Goal: Book appointment/travel/reservation

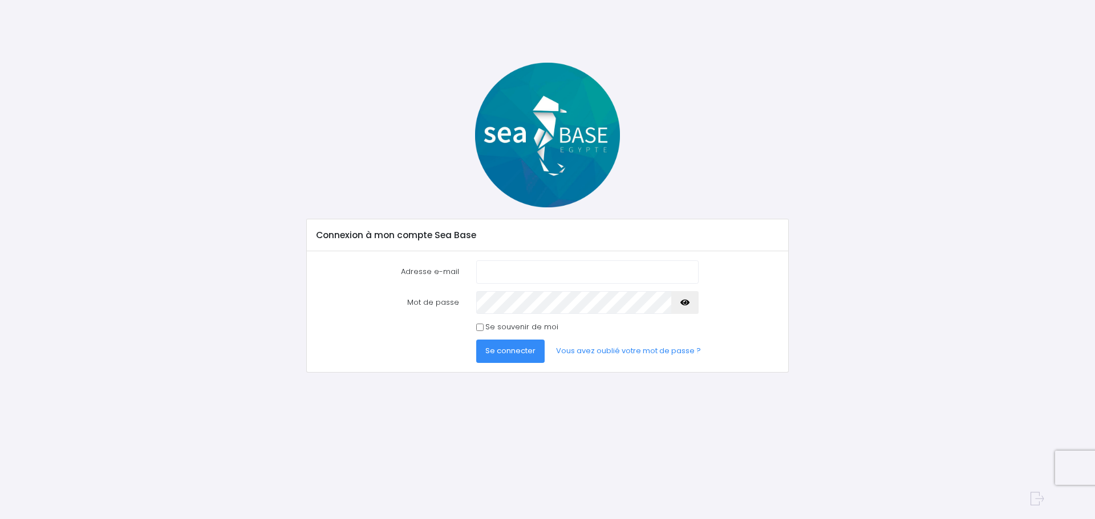
type input "[EMAIL_ADDRESS][DOMAIN_NAME]"
click at [506, 346] on span "Se connecter" at bounding box center [510, 351] width 50 height 11
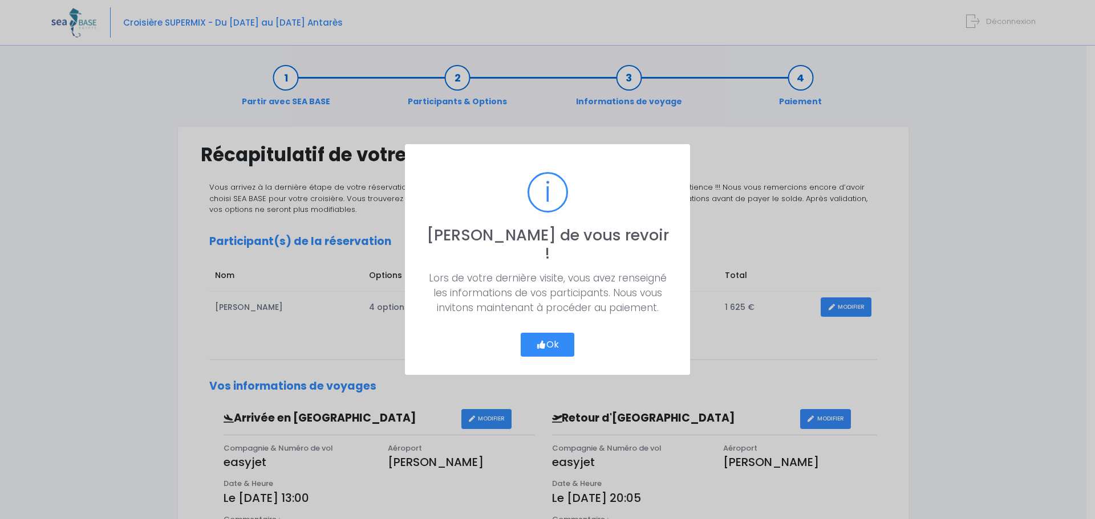
click at [537, 345] on icon "button" at bounding box center [541, 345] width 10 height 0
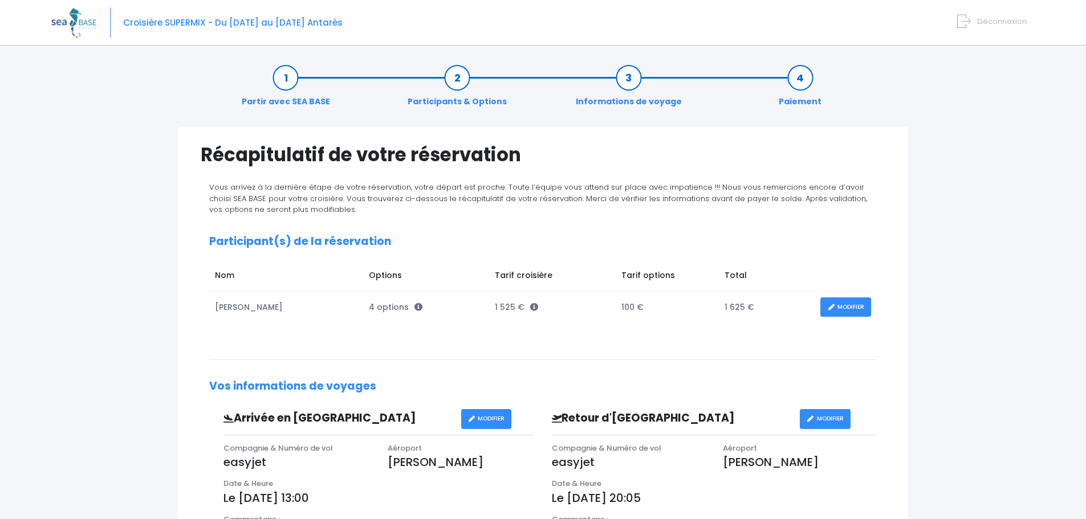
click at [853, 308] on link "MODIFIER" at bounding box center [845, 308] width 51 height 20
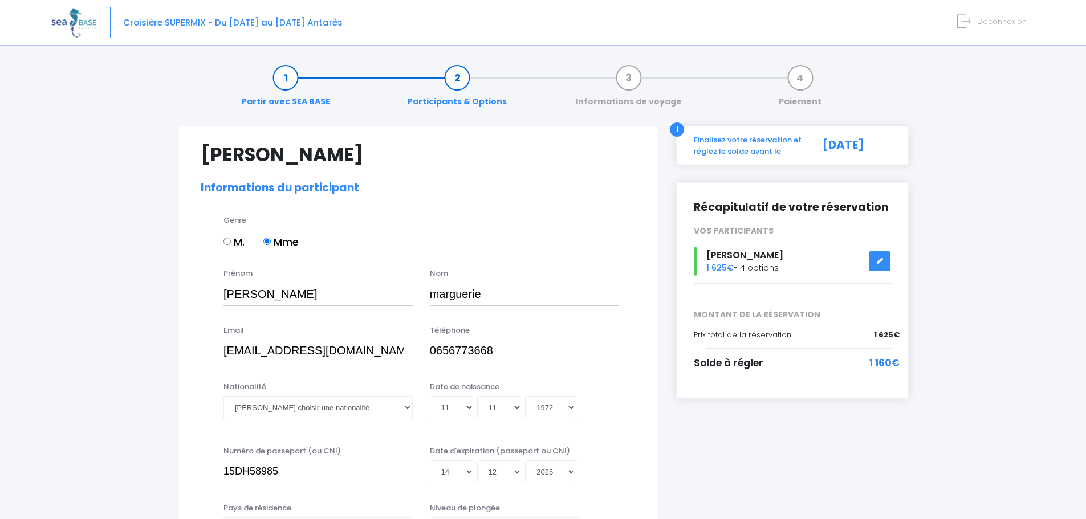
select select "N2"
select select "S"
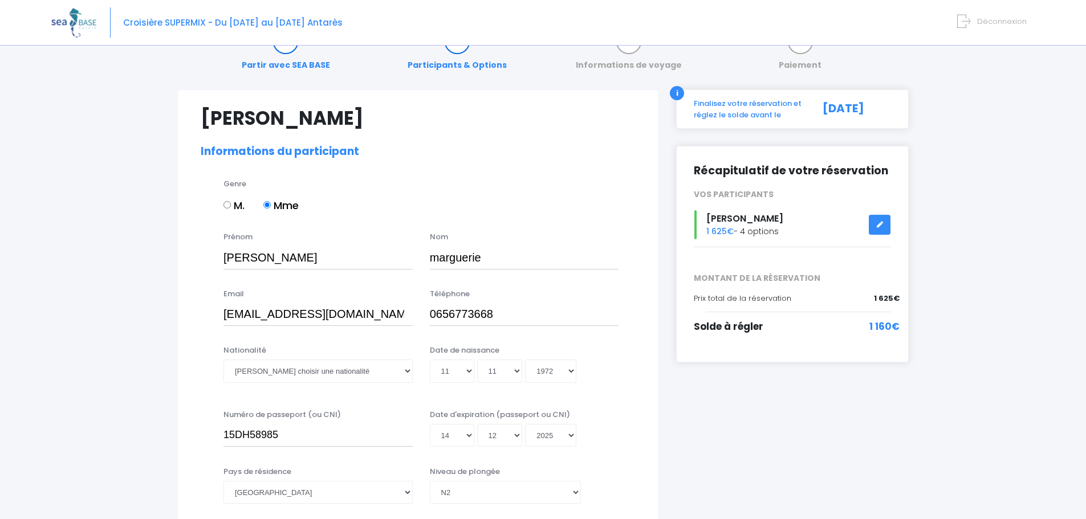
scroll to position [57, 0]
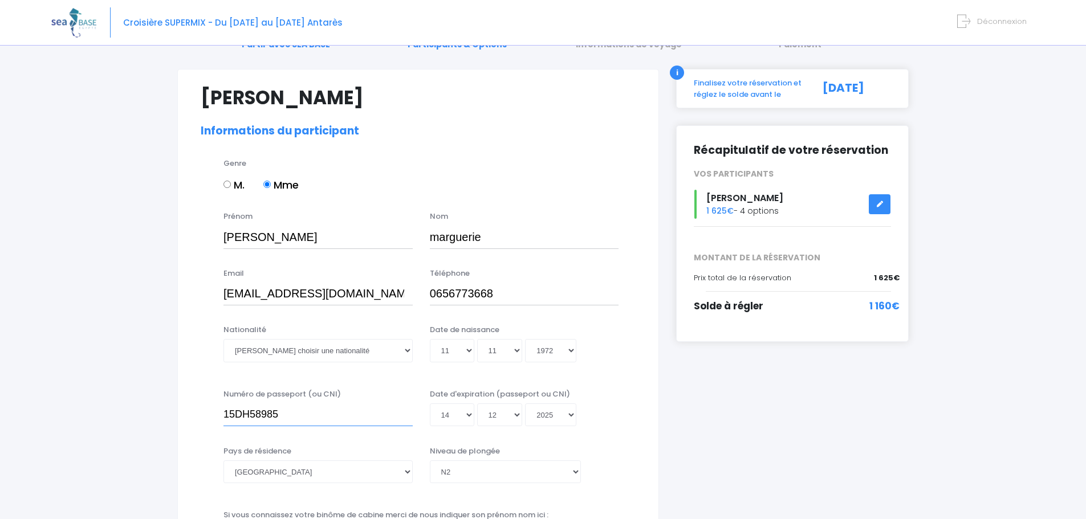
drag, startPoint x: 314, startPoint y: 413, endPoint x: 192, endPoint y: 424, distance: 122.5
click at [194, 424] on div "Numéro de passeport (ou CNI) 15DH58985 Date d'expiration (passeport ou CNI) Jou…" at bounding box center [418, 412] width 452 height 46
click at [468, 414] on select "Jour 01 02 03 04 05 06 07 08 09 10 11 12 13 14 15 16 17 18 19 20 21 22 23 24 25…" at bounding box center [452, 415] width 44 height 23
select select "13"
click at [430, 426] on select "Jour 01 02 03 04 05 06 07 08 09 10 11 12 13 14 15 16 17 18 19 20 21 22 23 24 25…" at bounding box center [452, 415] width 44 height 23
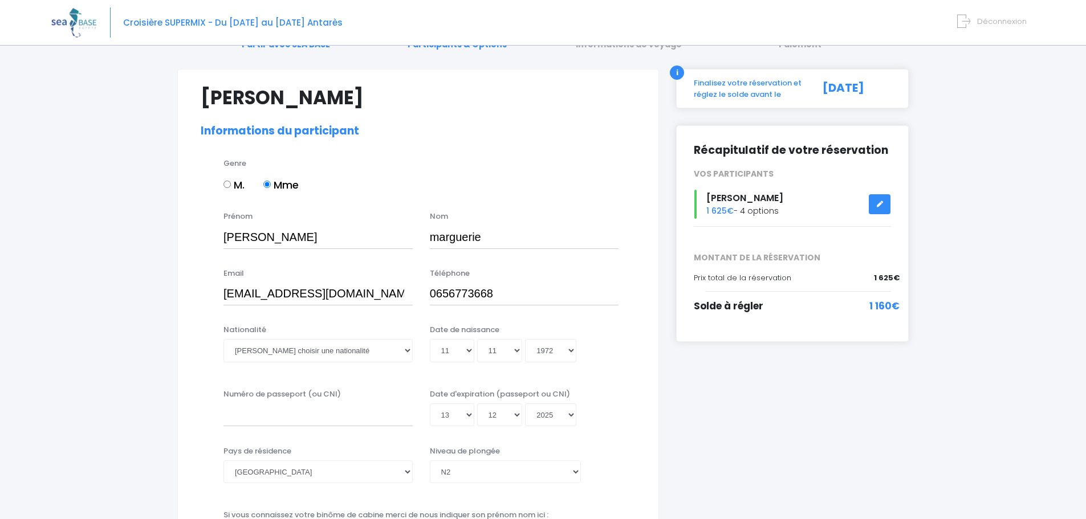
type input "2025-12-13"
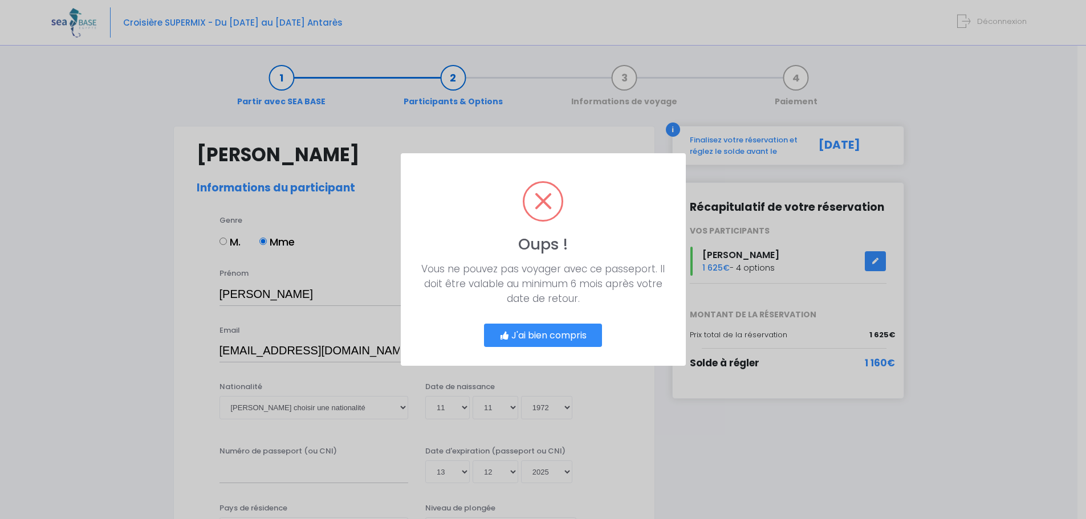
scroll to position [0, 0]
click at [544, 338] on button "J'ai bien compris" at bounding box center [547, 336] width 119 height 24
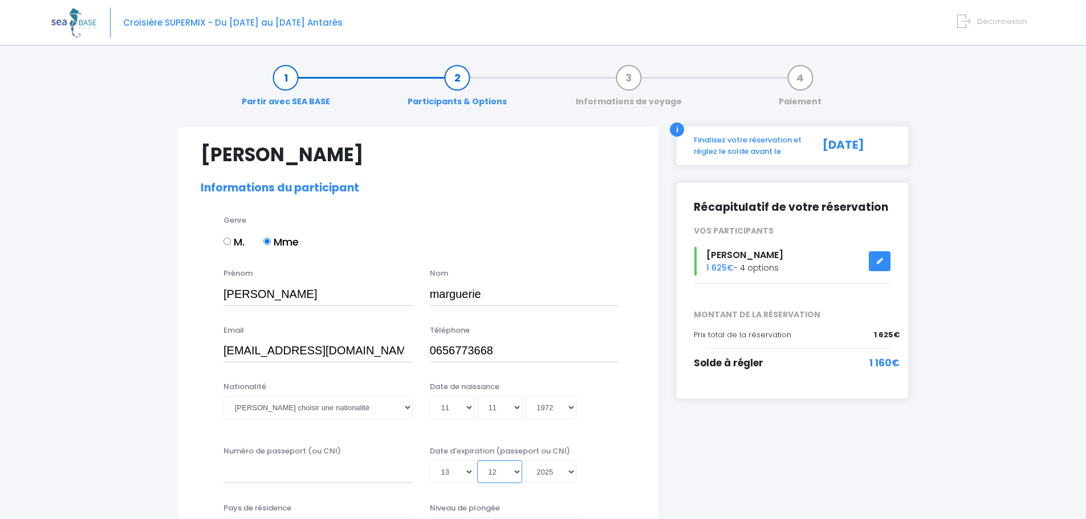
click at [518, 468] on select "Mois 01 02 03 04 05 06 07 08 09 10 11 12" at bounding box center [500, 472] width 46 height 23
select select "06"
click at [477, 461] on select "Mois 01 02 03 04 05 06 07 08 09 10 11 12" at bounding box center [500, 472] width 46 height 23
type input "2025-06-13"
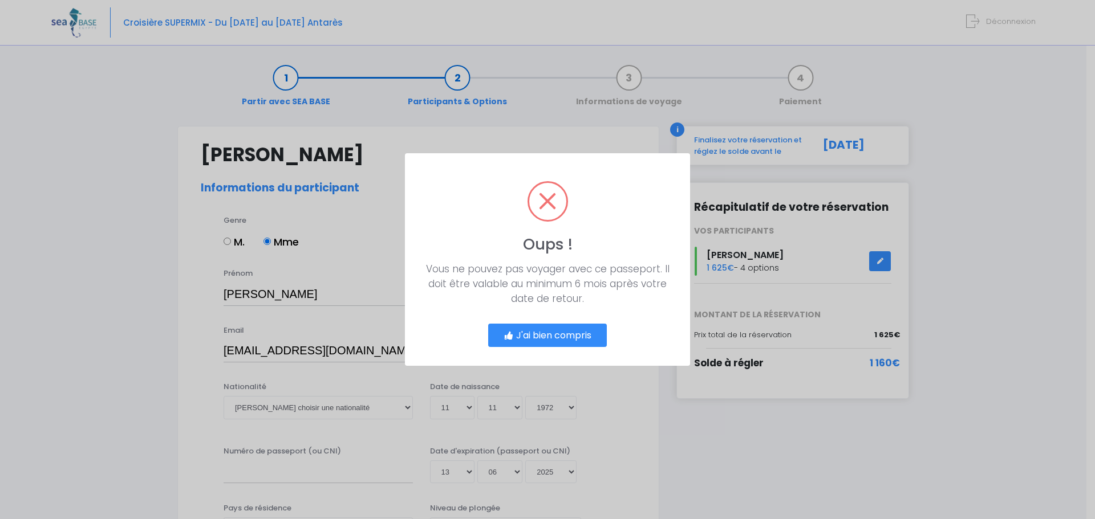
drag, startPoint x: 555, startPoint y: 342, endPoint x: 562, endPoint y: 371, distance: 30.0
click at [555, 342] on button "J'ai bien compris" at bounding box center [547, 336] width 119 height 24
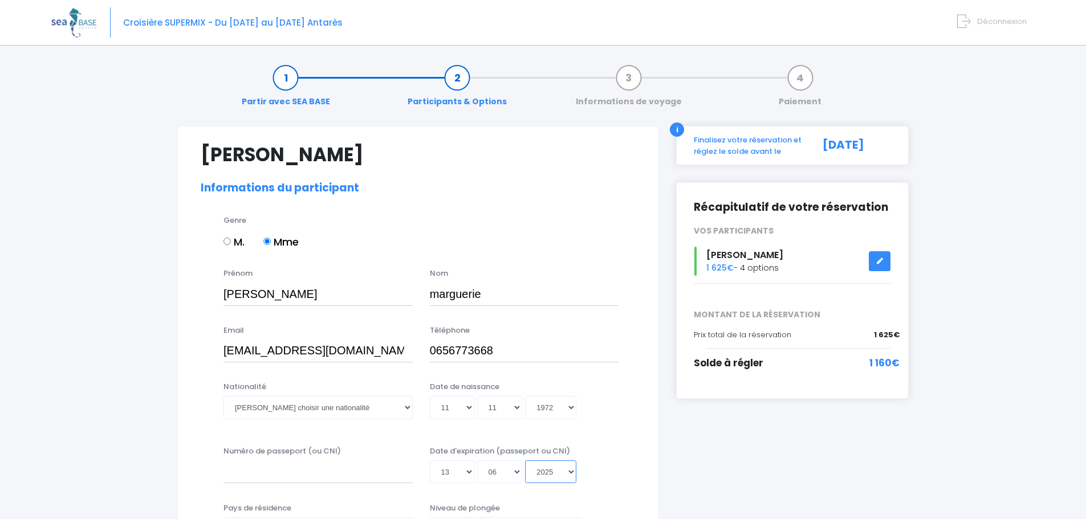
click at [570, 473] on select "Année 2045 2044 2043 2042 2041 2040 2039 2038 2037 2036 2035 2034 2033 2032 203…" at bounding box center [550, 472] width 51 height 23
select select "2035"
click at [525, 461] on select "Année 2045 2044 2043 2042 2041 2040 2039 2038 2037 2036 2035 2034 2033 2032 203…" at bounding box center [550, 472] width 51 height 23
type input "2035-06-13"
click at [630, 432] on div "Nationalité Veuillez choisir une nationalité Afghane Albanaise Algerienne Allem…" at bounding box center [418, 407] width 452 height 52
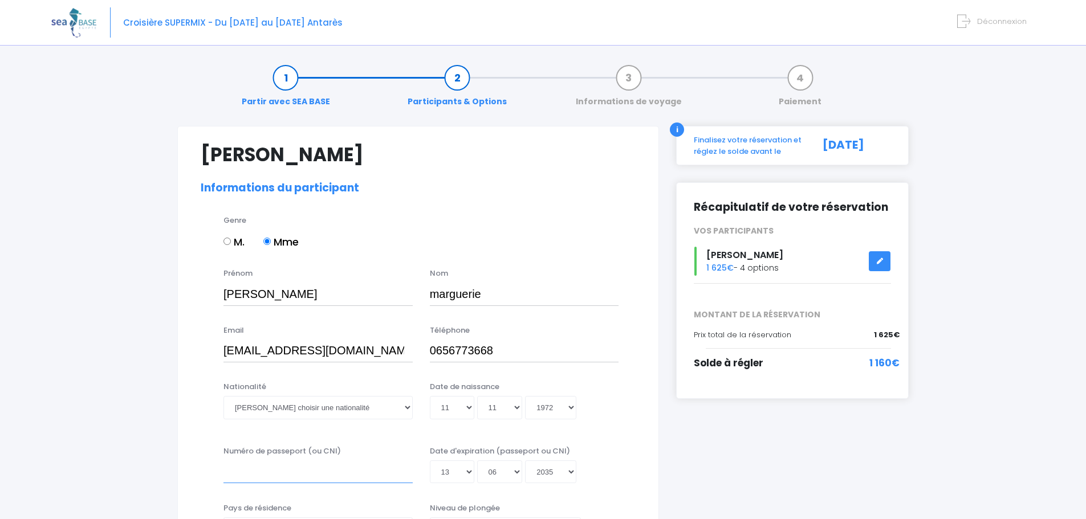
click at [292, 469] on input "Numéro de passeport (ou CNI)" at bounding box center [317, 472] width 189 height 23
click at [247, 473] on input "25ea03790" at bounding box center [317, 472] width 189 height 23
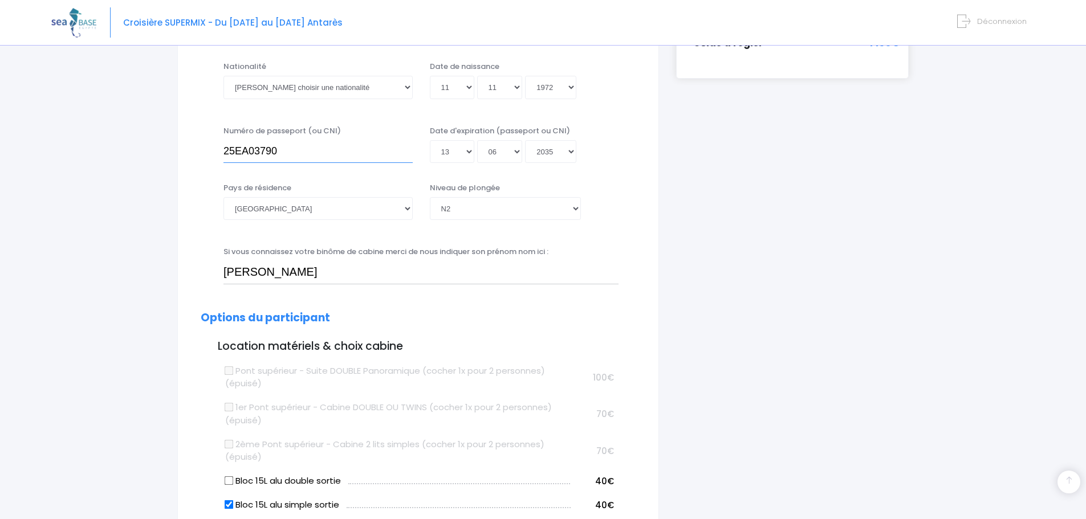
scroll to position [342, 0]
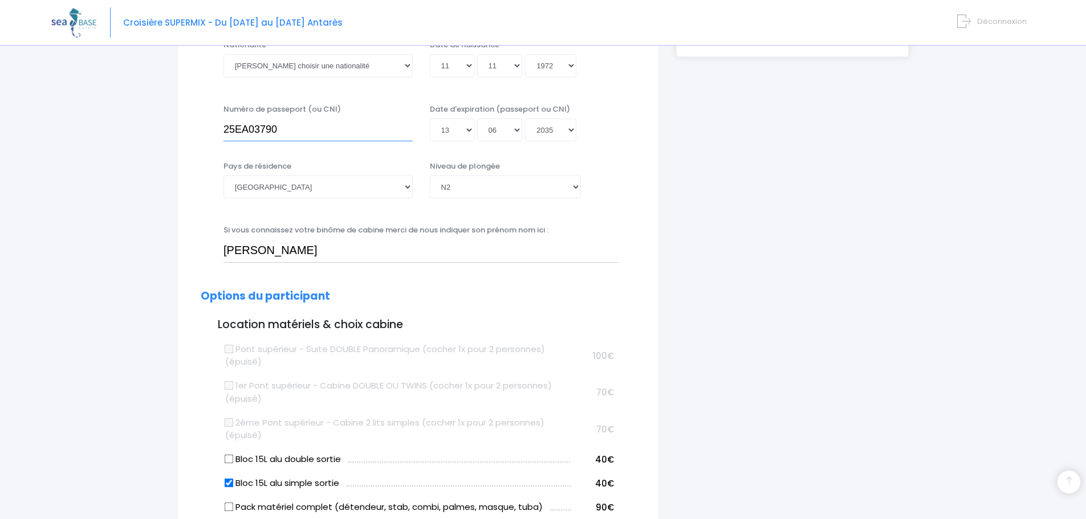
type input "25EA03790"
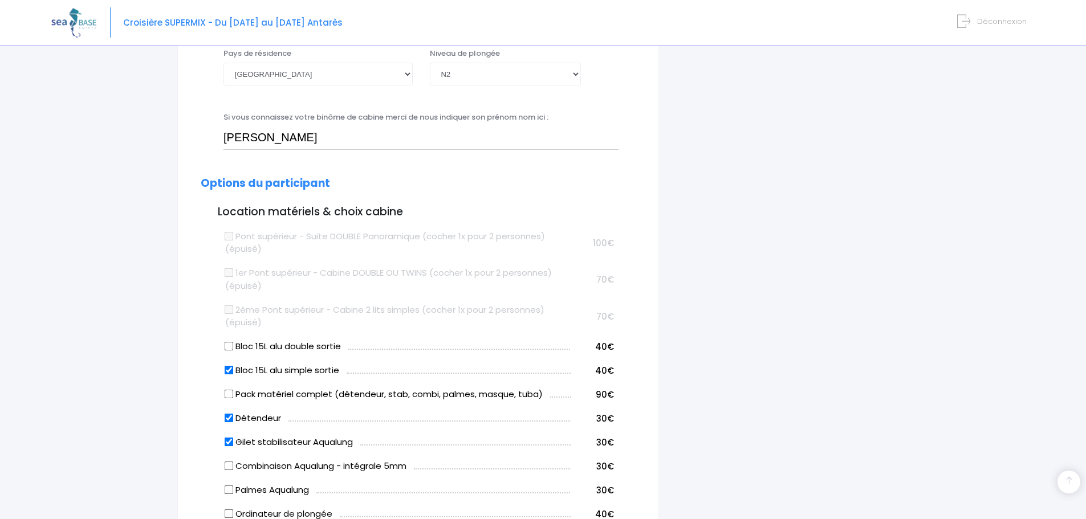
scroll to position [456, 0]
click at [230, 365] on input "Bloc 15L alu simple sortie" at bounding box center [229, 369] width 9 height 9
checkbox input "false"
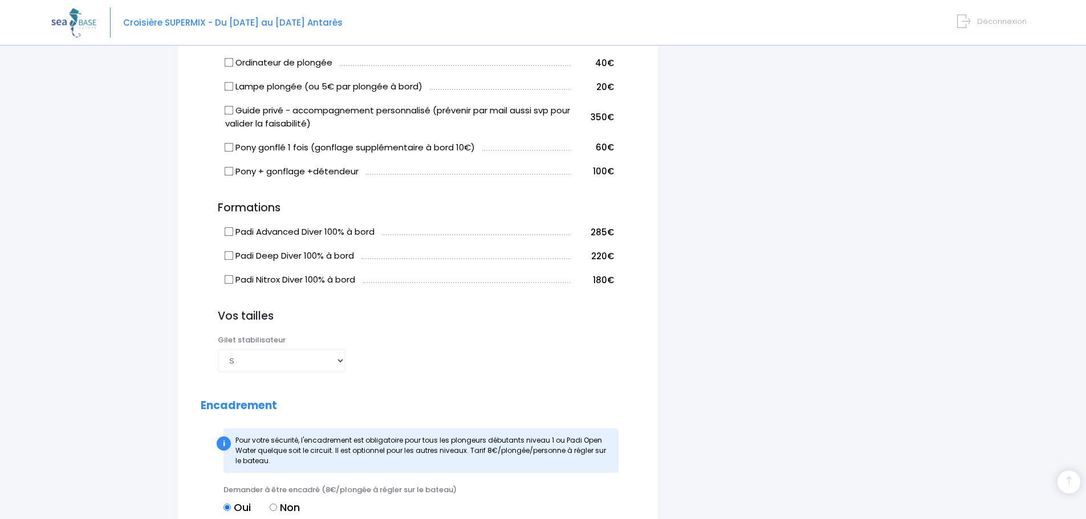
scroll to position [1026, 0]
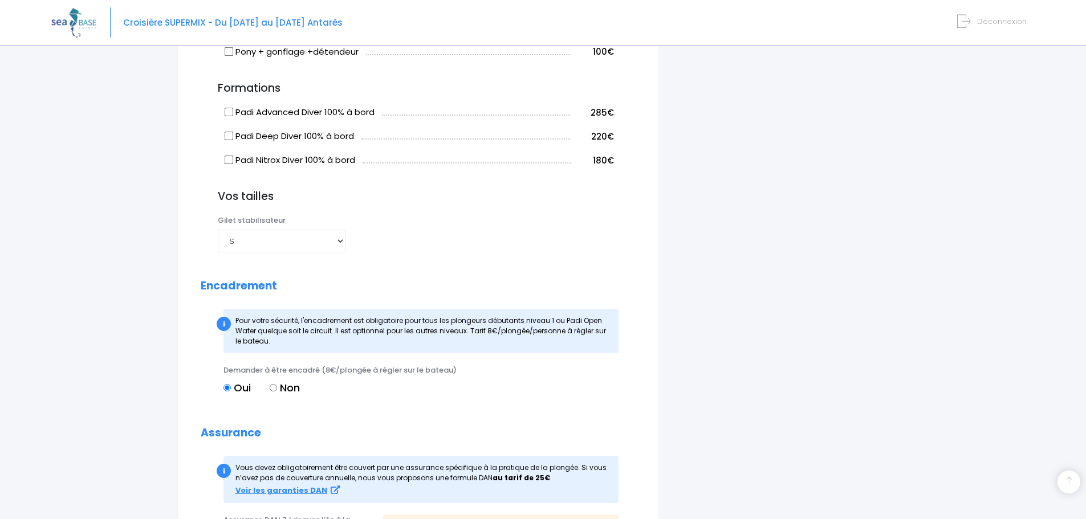
click at [275, 389] on input "Non" at bounding box center [273, 387] width 7 height 7
radio input "true"
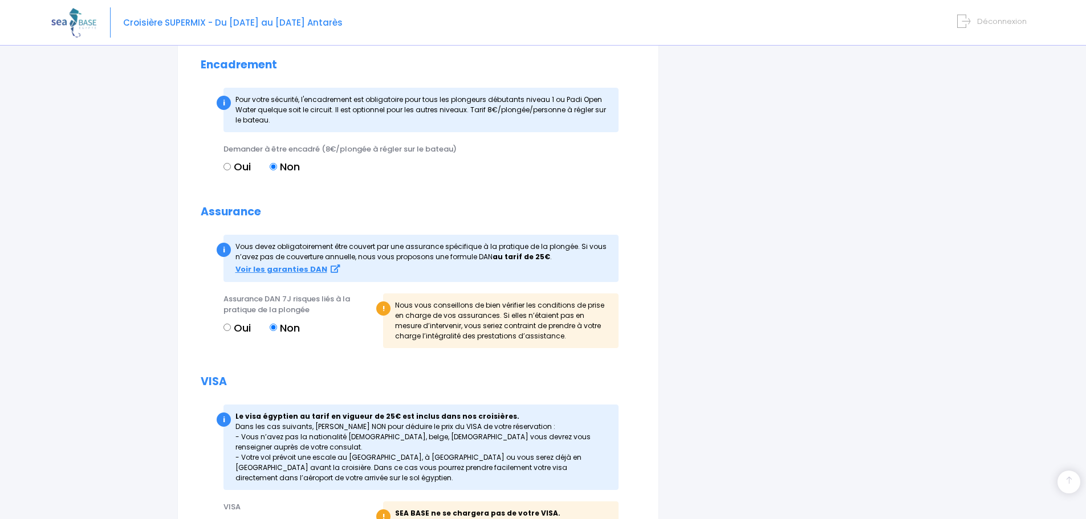
scroll to position [1254, 0]
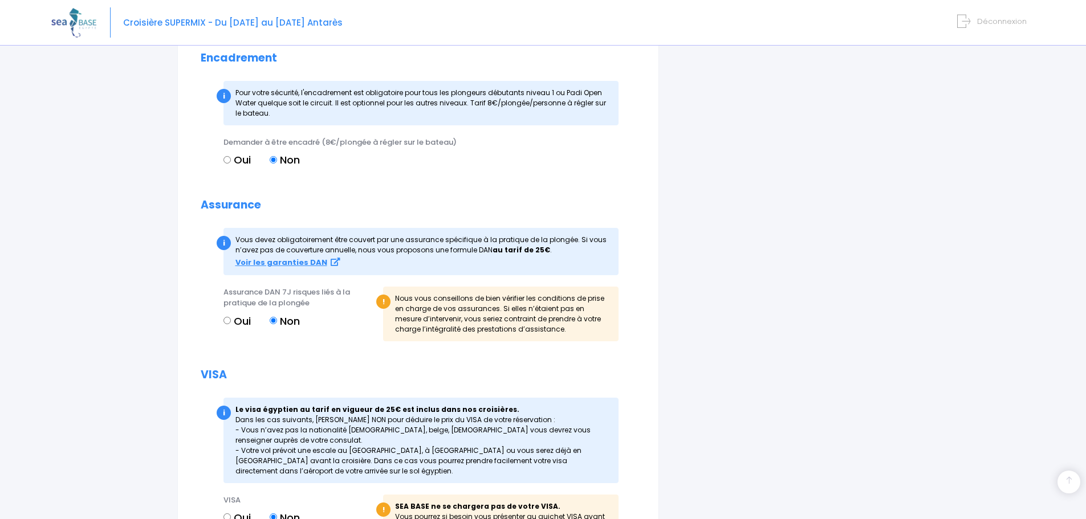
click at [229, 319] on input "Oui" at bounding box center [226, 320] width 7 height 7
radio input "true"
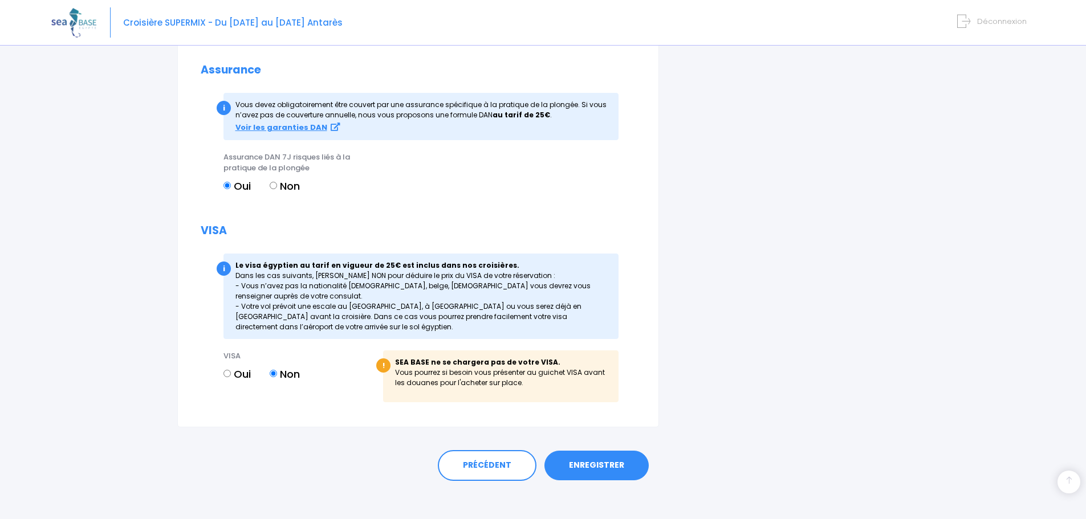
scroll to position [1397, 0]
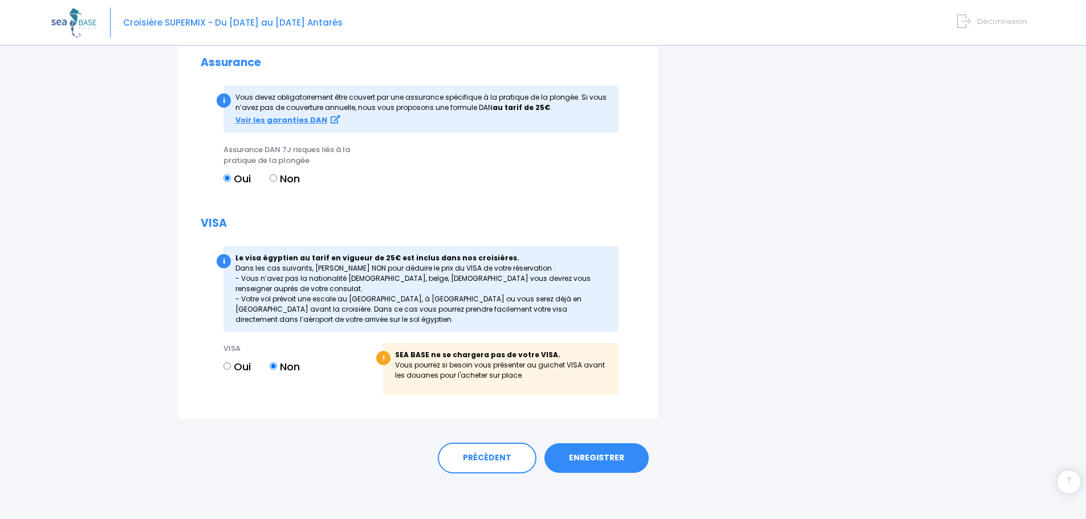
click at [605, 457] on link "ENREGISTRER" at bounding box center [596, 459] width 104 height 30
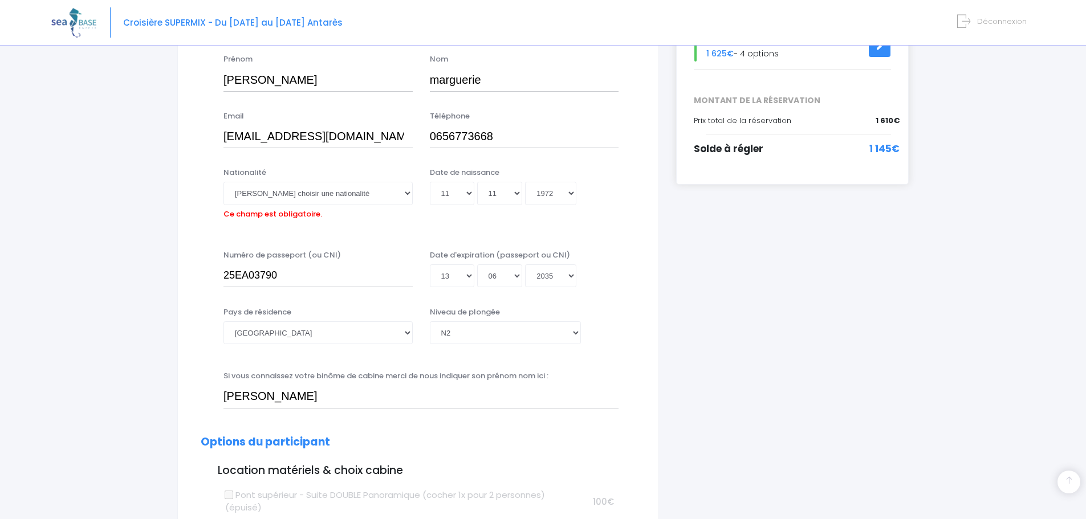
scroll to position [111, 0]
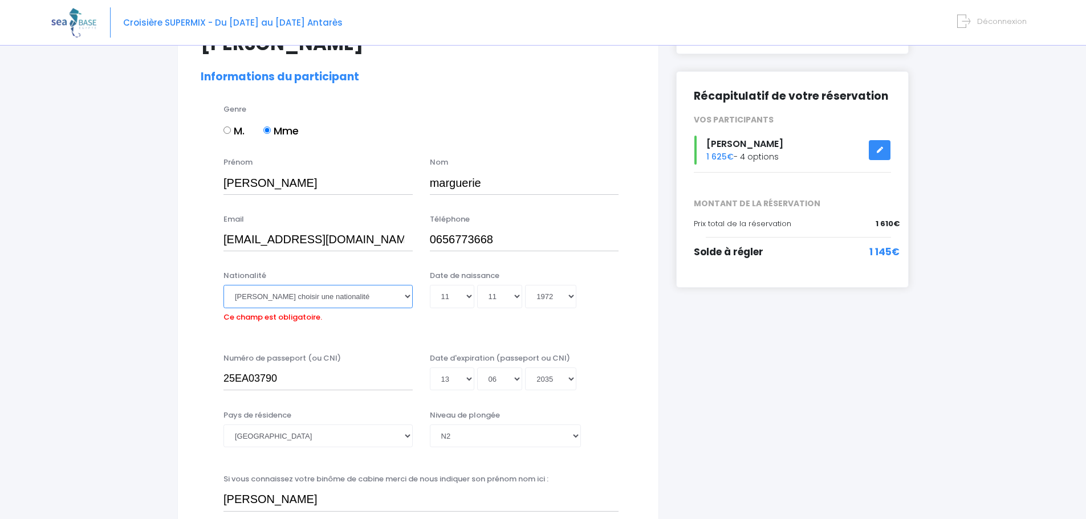
click at [405, 300] on select "Veuillez choisir une nationalité Afghane Albanaise Algerienne Allemande America…" at bounding box center [317, 296] width 189 height 23
select select "Française"
click at [223, 285] on select "Veuillez choisir une nationalité Afghane Albanaise Algerienne Allemande America…" at bounding box center [317, 296] width 189 height 23
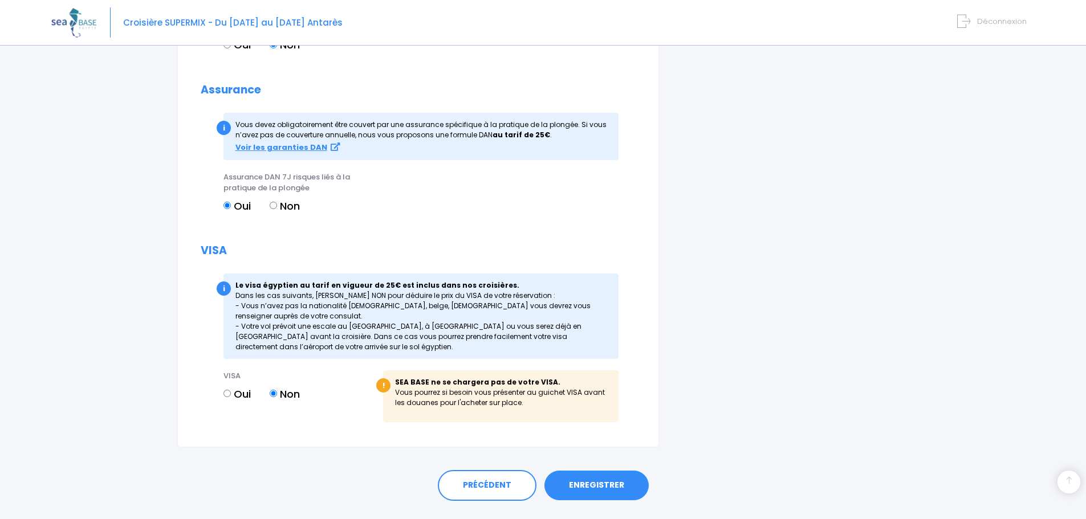
scroll to position [1397, 0]
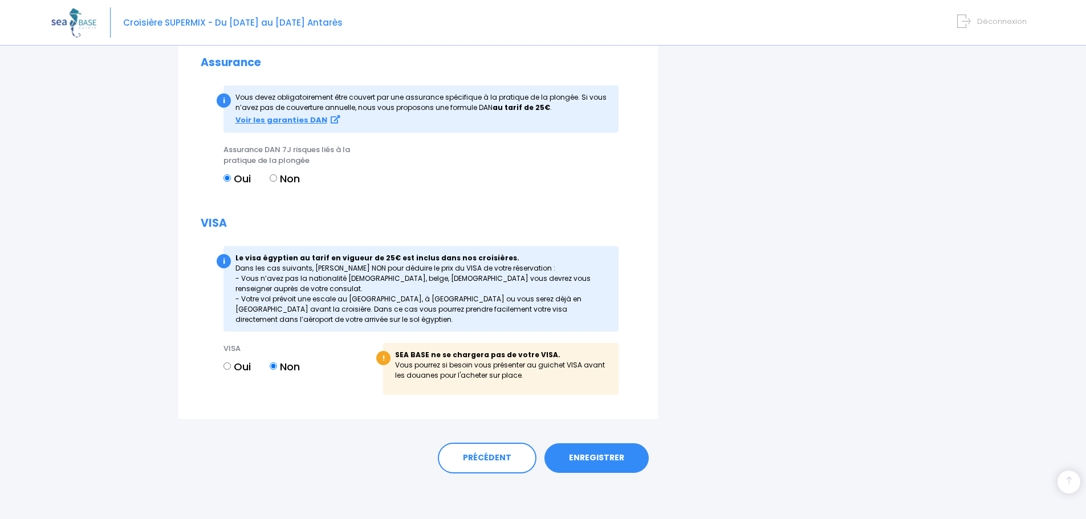
click at [580, 458] on link "ENREGISTRER" at bounding box center [596, 459] width 104 height 30
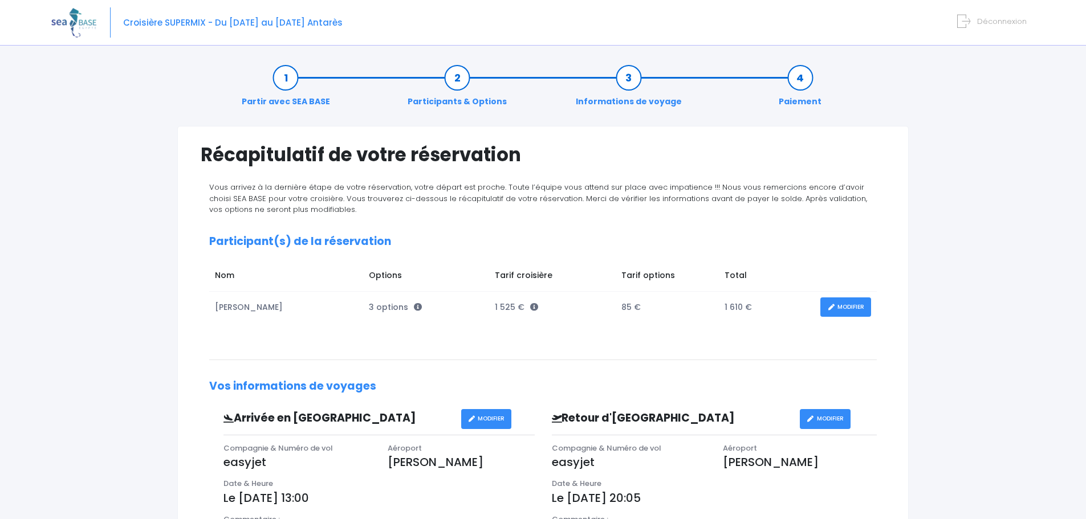
click at [846, 310] on link "MODIFIER" at bounding box center [845, 308] width 51 height 20
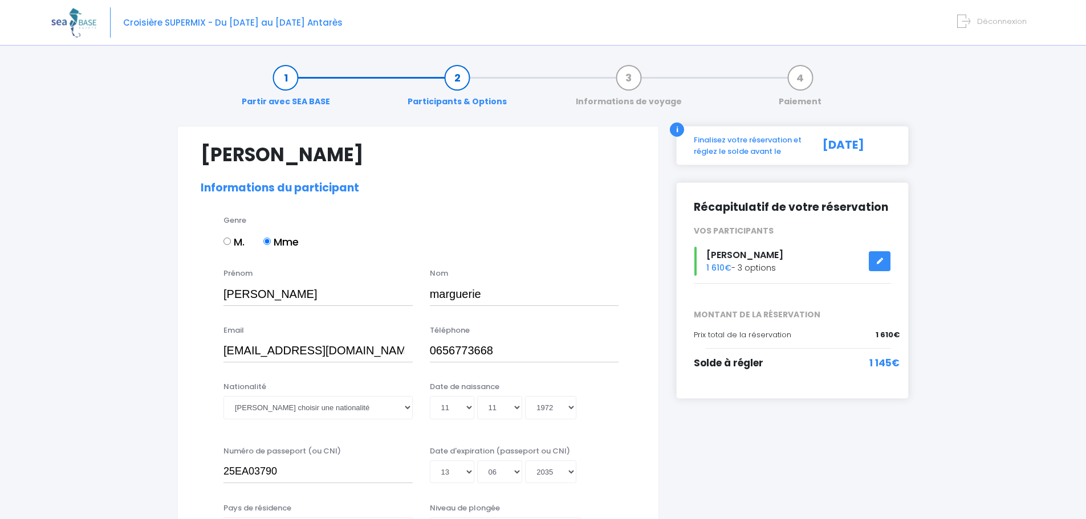
select select "N2"
select select "S"
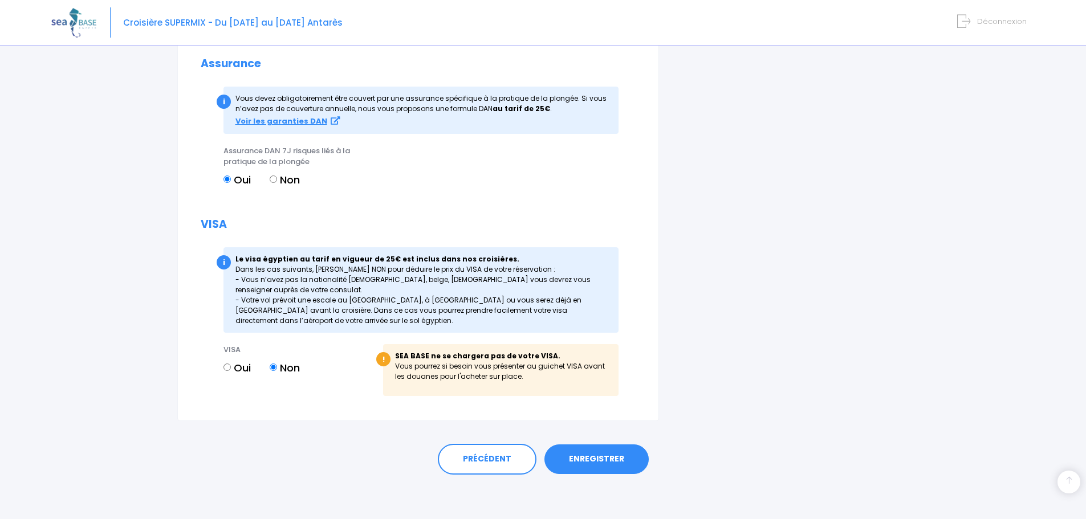
scroll to position [1397, 0]
click at [627, 461] on link "ENREGISTRER" at bounding box center [596, 459] width 104 height 30
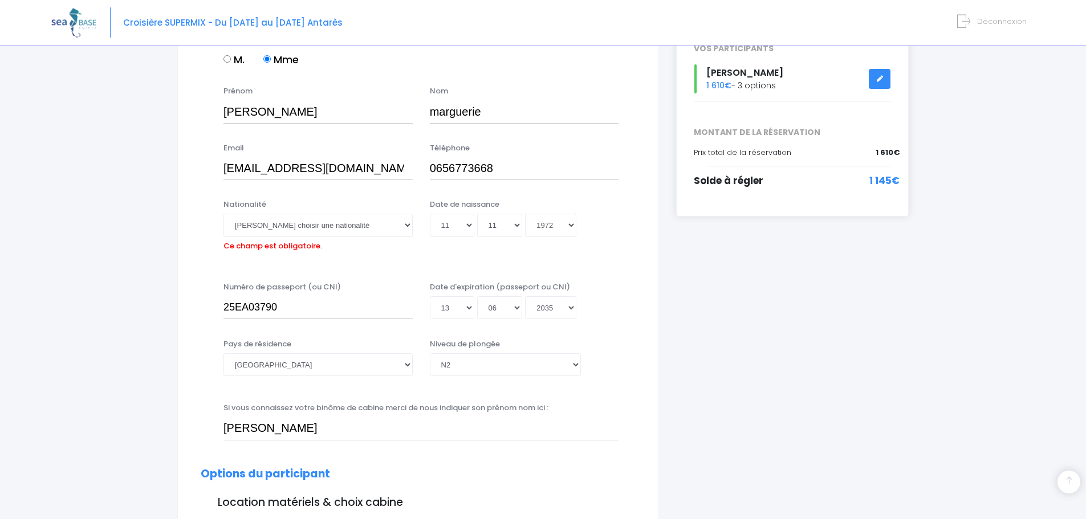
scroll to position [171, 0]
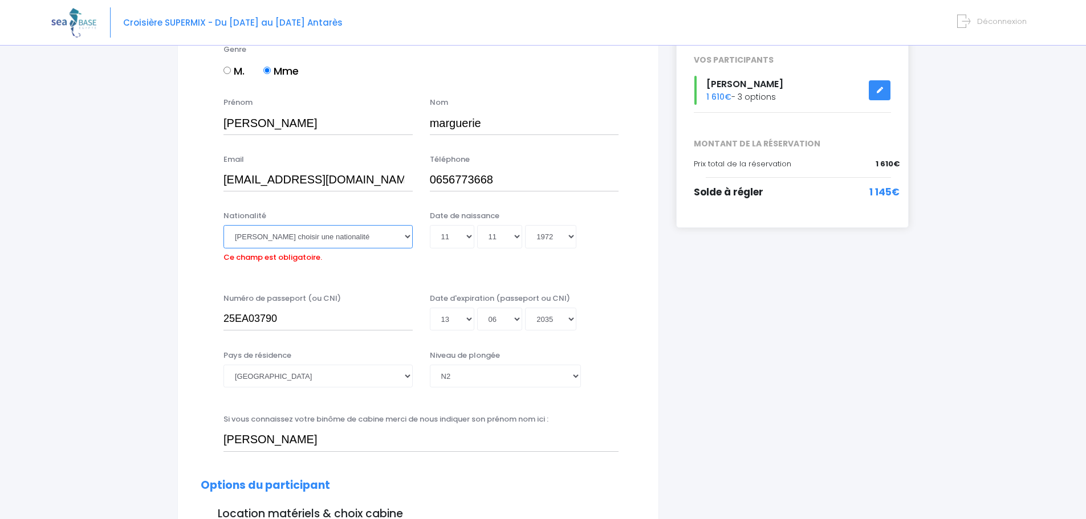
click at [406, 242] on select "Veuillez choisir une nationalité Afghane Albanaise Algerienne Allemande America…" at bounding box center [317, 236] width 189 height 23
select select "Française"
click at [223, 225] on select "Veuillez choisir une nationalité Afghane Albanaise Algerienne Allemande America…" at bounding box center [317, 236] width 189 height 23
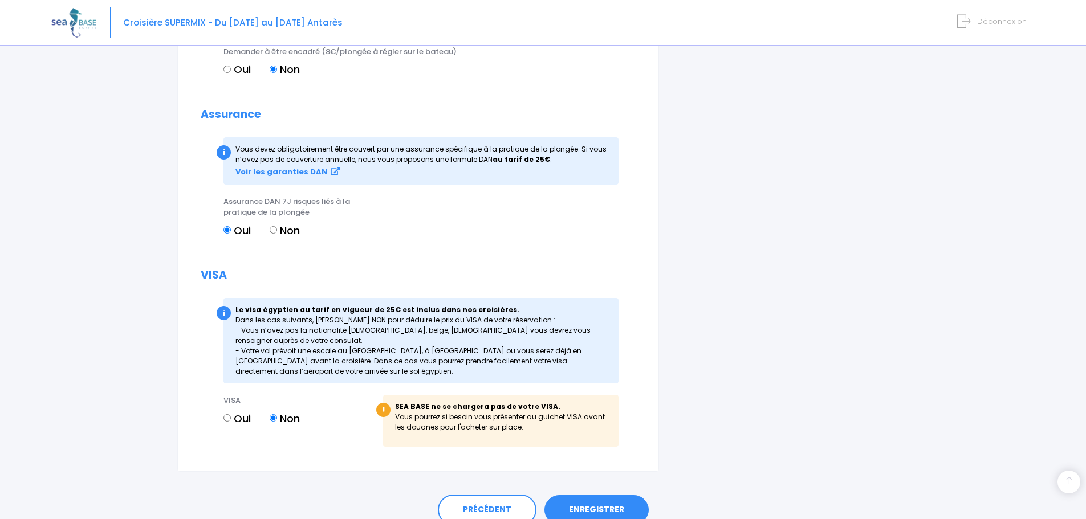
scroll to position [1397, 0]
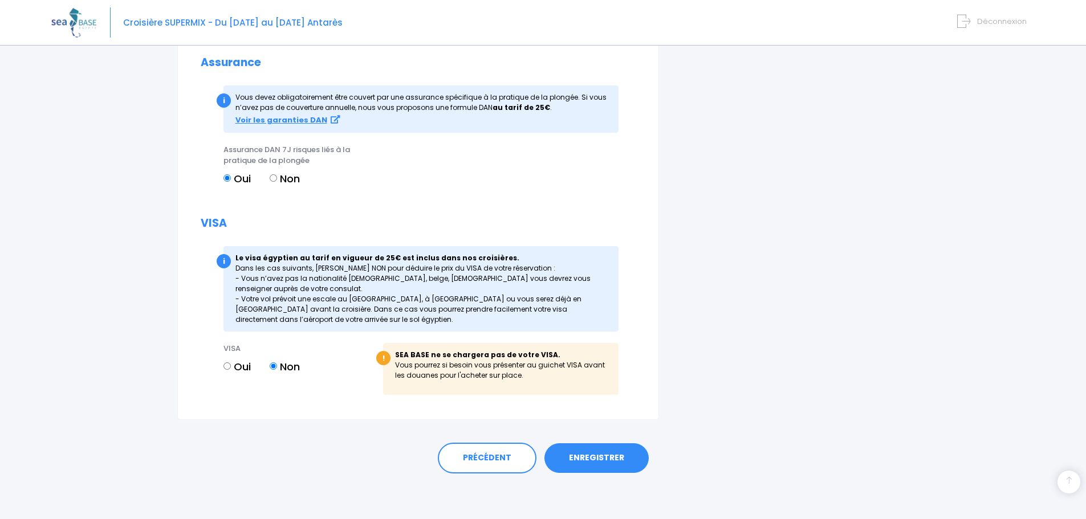
click at [598, 450] on link "ENREGISTRER" at bounding box center [596, 459] width 104 height 30
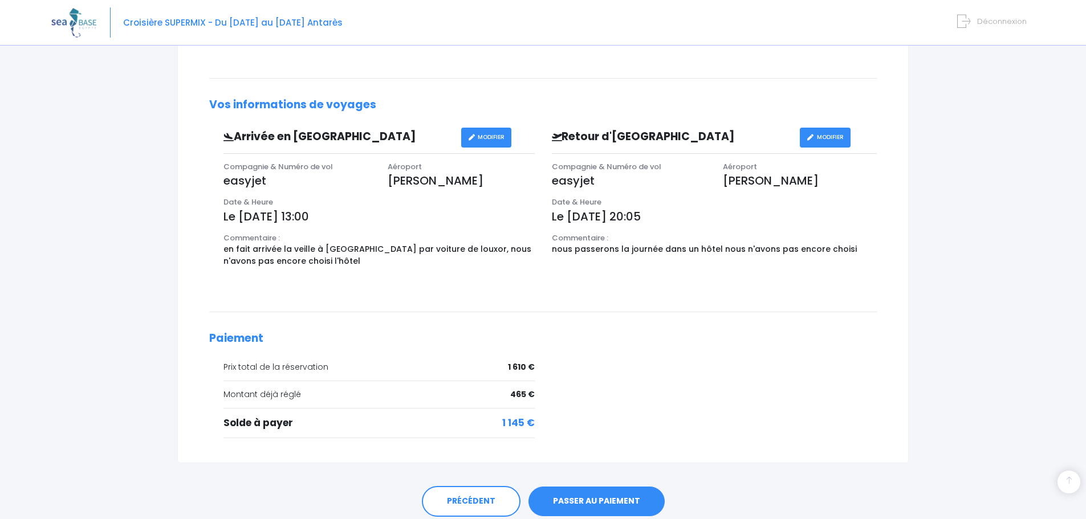
scroll to position [325, 0]
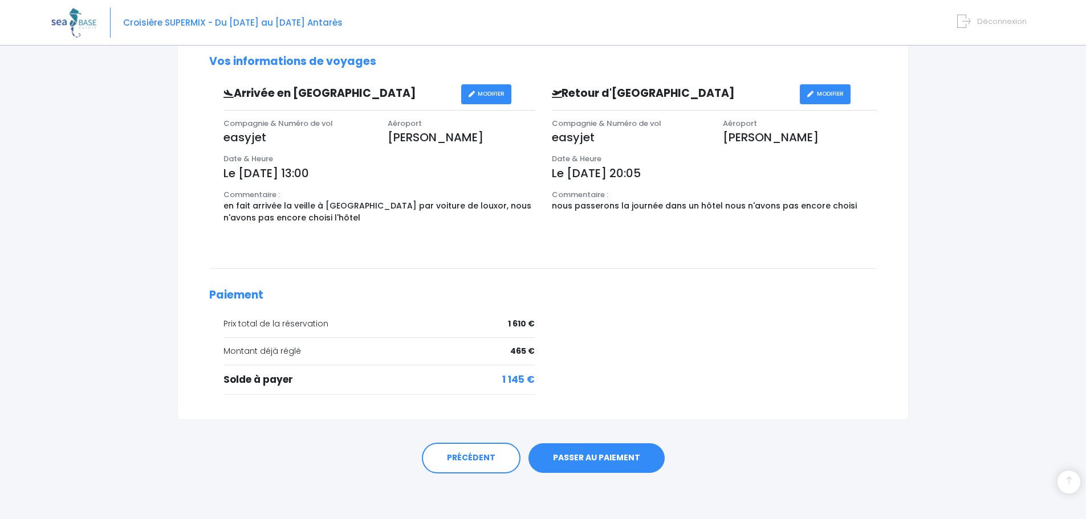
drag, startPoint x: 0, startPoint y: 0, endPoint x: 595, endPoint y: 455, distance: 749.2
click at [595, 455] on link "PASSER AU PAIEMENT" at bounding box center [597, 459] width 136 height 30
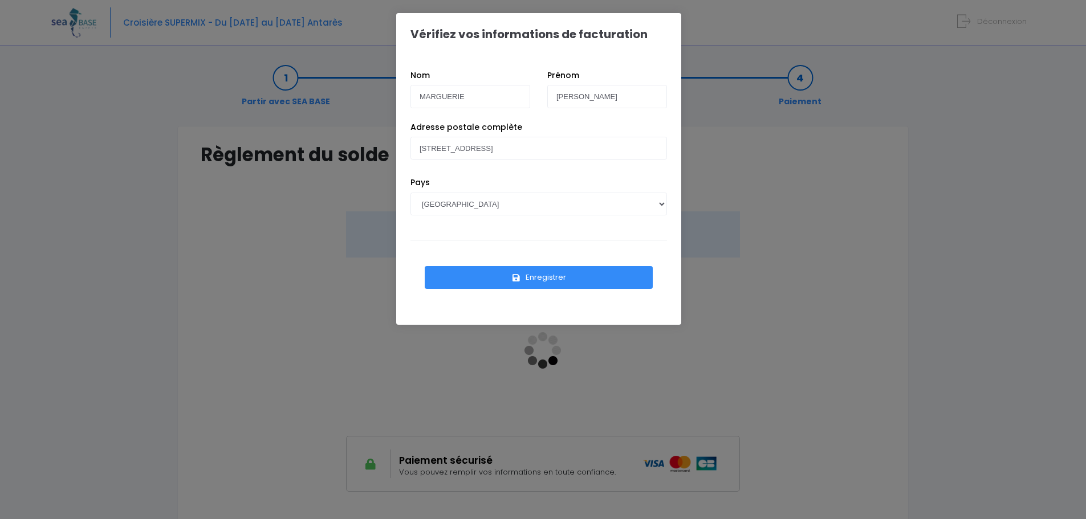
click at [575, 282] on button "Enregistrer" at bounding box center [539, 277] width 228 height 23
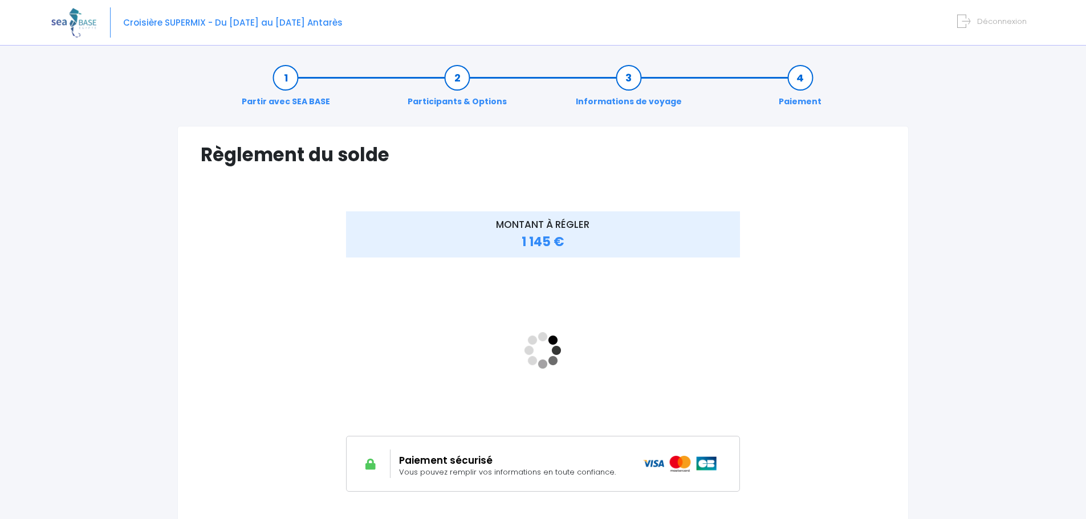
click at [559, 227] on span "MONTANT À RÉGLER" at bounding box center [543, 225] width 94 height 14
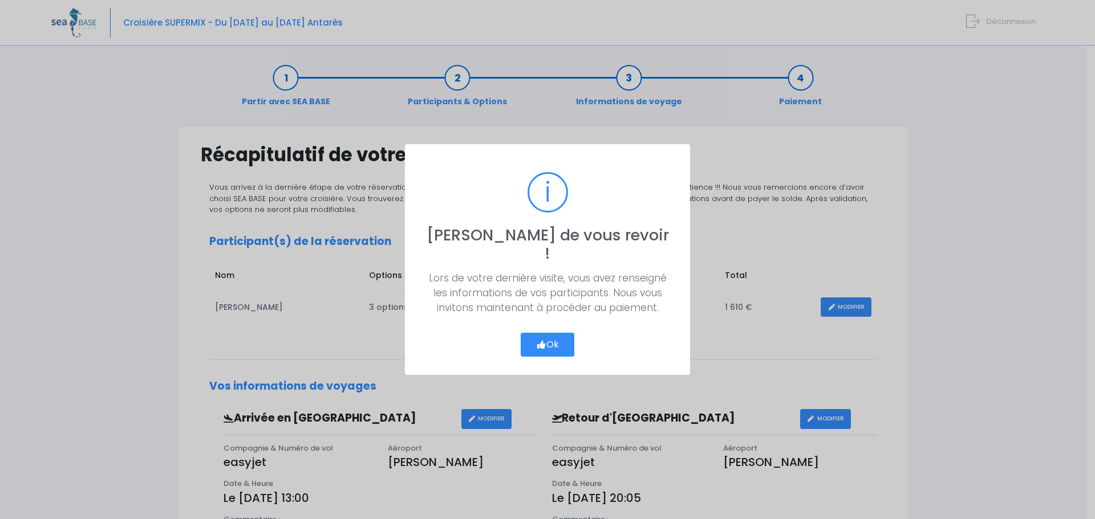
click at [547, 338] on button "Ok" at bounding box center [548, 345] width 54 height 24
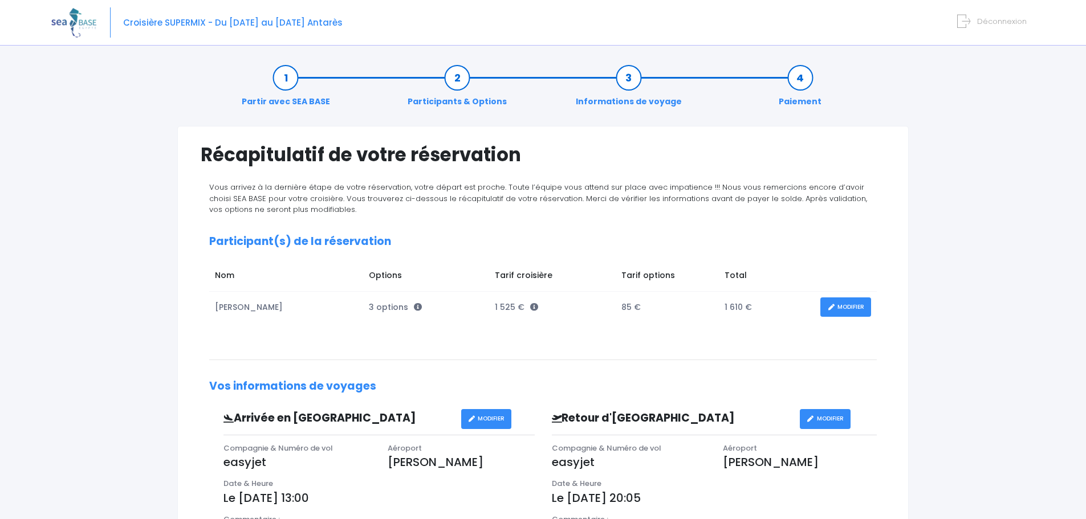
click at [847, 307] on link "MODIFIER" at bounding box center [845, 308] width 51 height 20
click at [845, 307] on link "MODIFIER" at bounding box center [845, 308] width 51 height 20
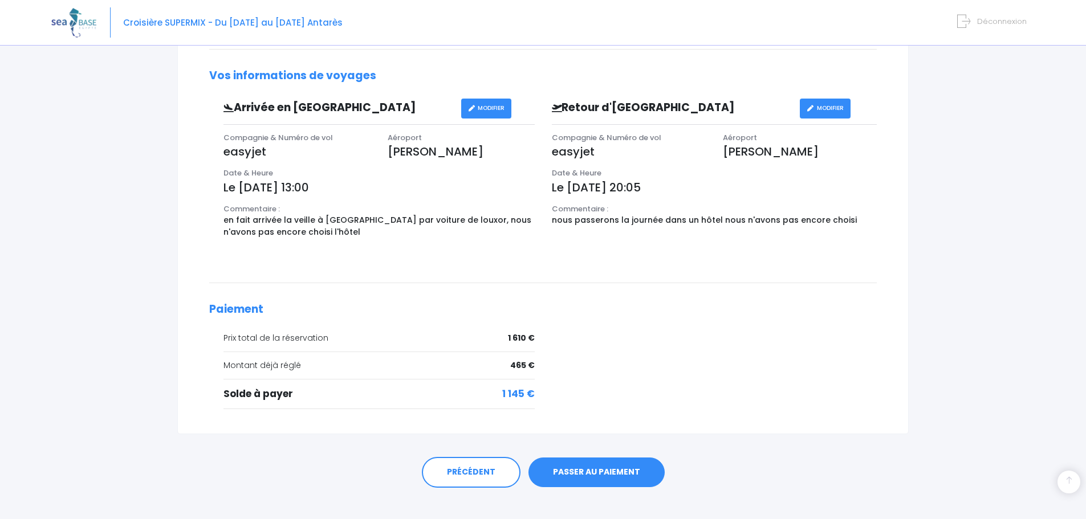
scroll to position [325, 0]
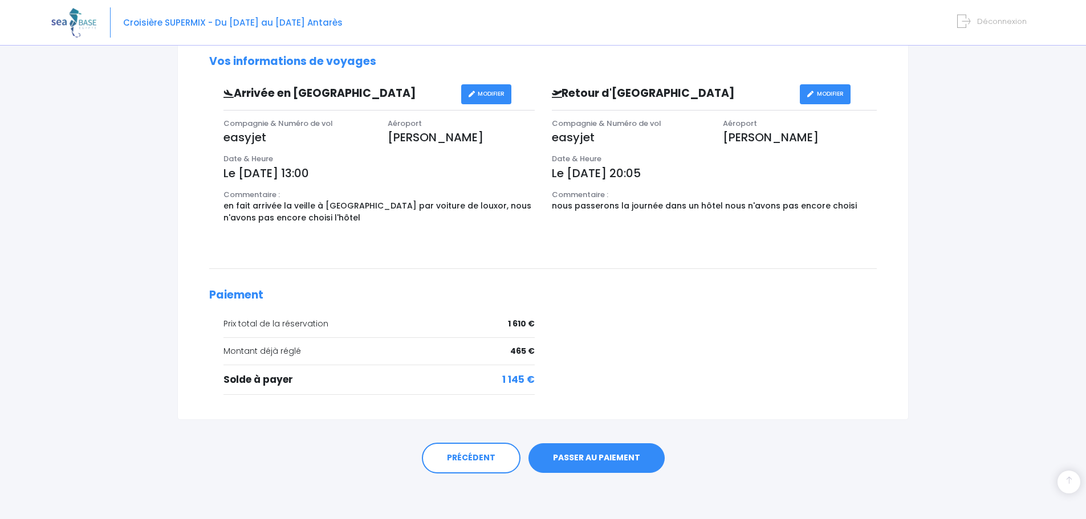
click at [598, 457] on link "PASSER AU PAIEMENT" at bounding box center [597, 459] width 136 height 30
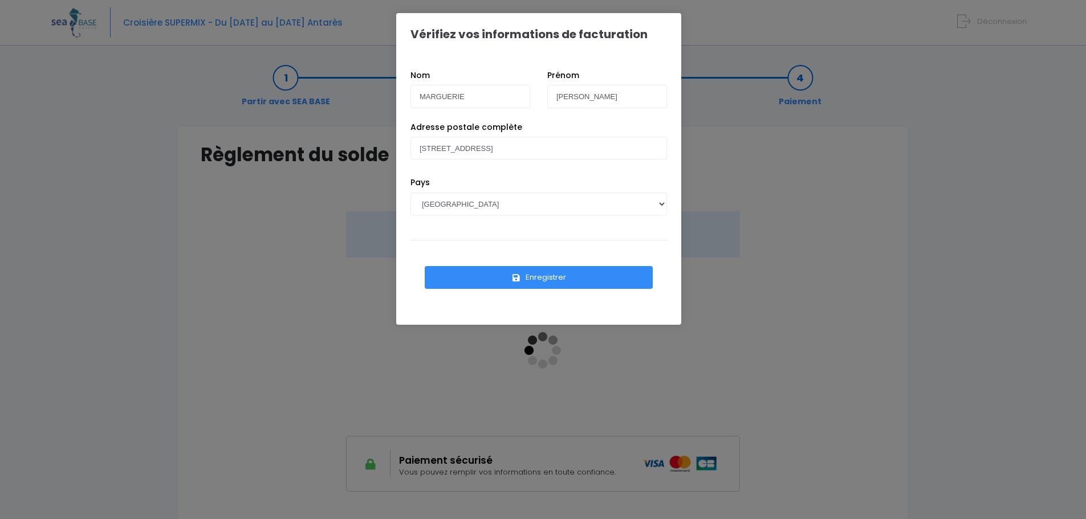
click at [502, 279] on button "Enregistrer" at bounding box center [539, 277] width 228 height 23
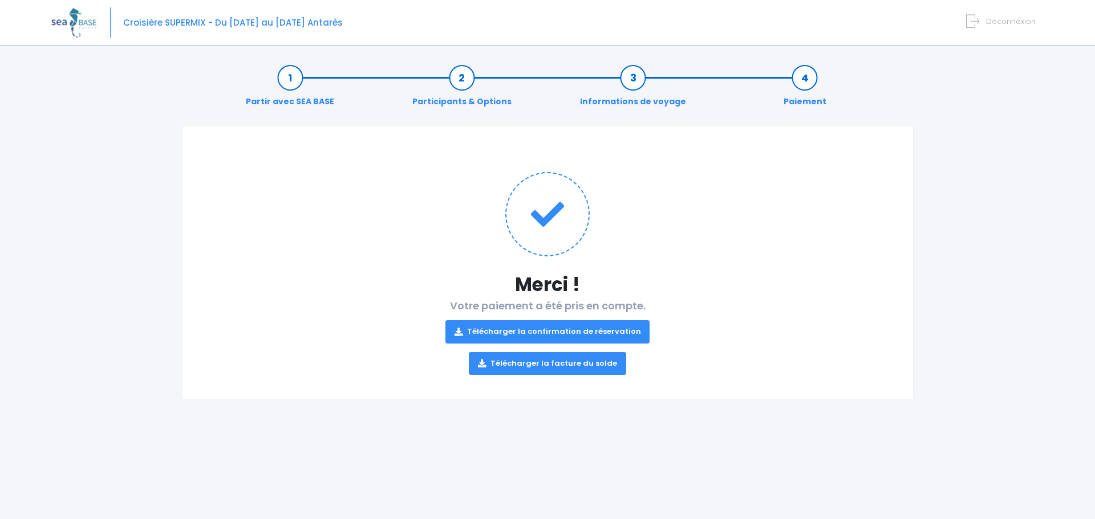
click at [565, 362] on link "Télécharger la facture du solde" at bounding box center [547, 363] width 157 height 23
click at [568, 334] on link "Télécharger la confirmation de réservation" at bounding box center [547, 331] width 205 height 23
